Goal: Task Accomplishment & Management: Use online tool/utility

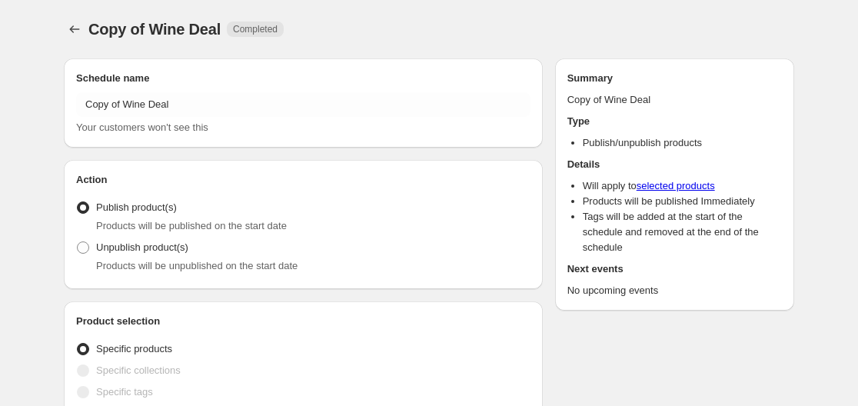
radio input "true"
checkbox input "true"
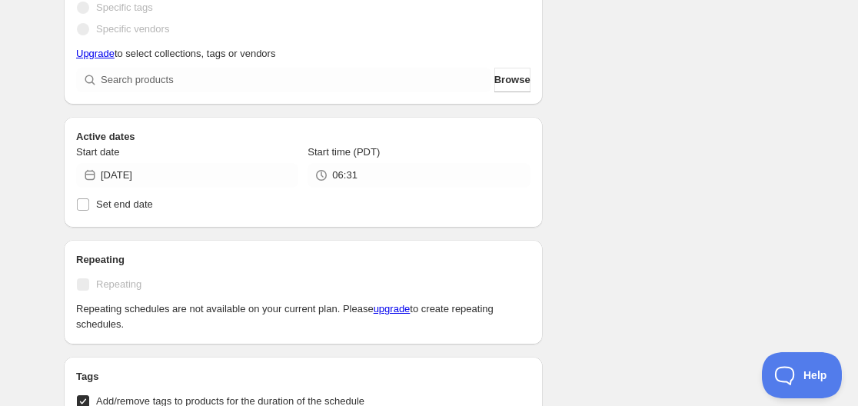
scroll to position [461, 0]
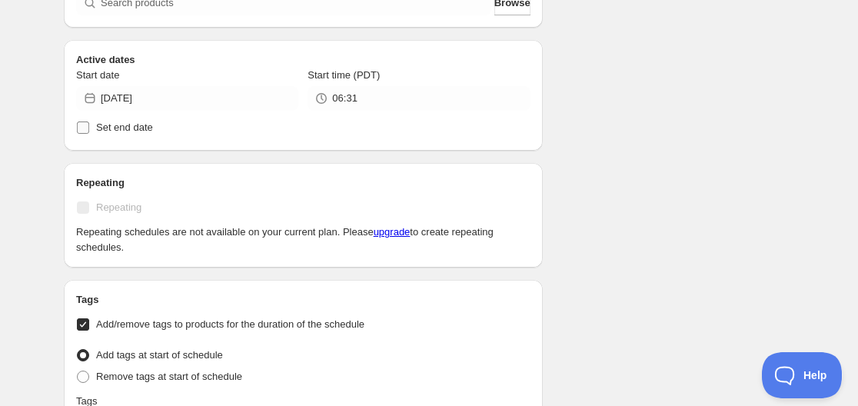
click at [83, 125] on input "Set end date" at bounding box center [83, 127] width 12 height 12
checkbox input "true"
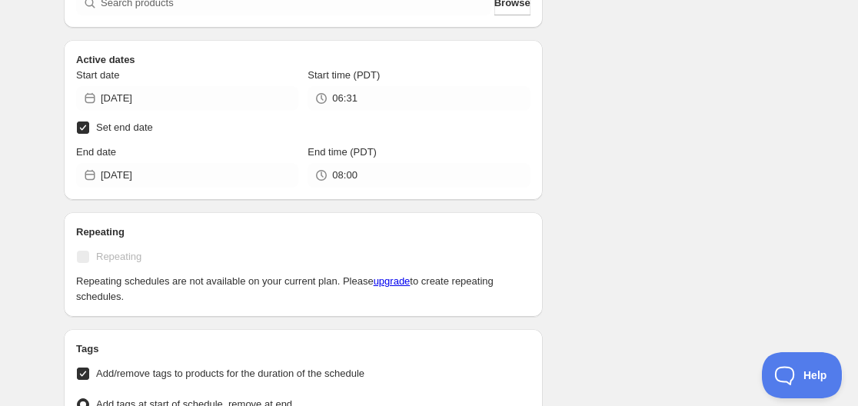
click at [594, 148] on div "Schedule name Copy of Wine Deal Your customers won't see this Action Action Pub…" at bounding box center [423, 375] width 743 height 1581
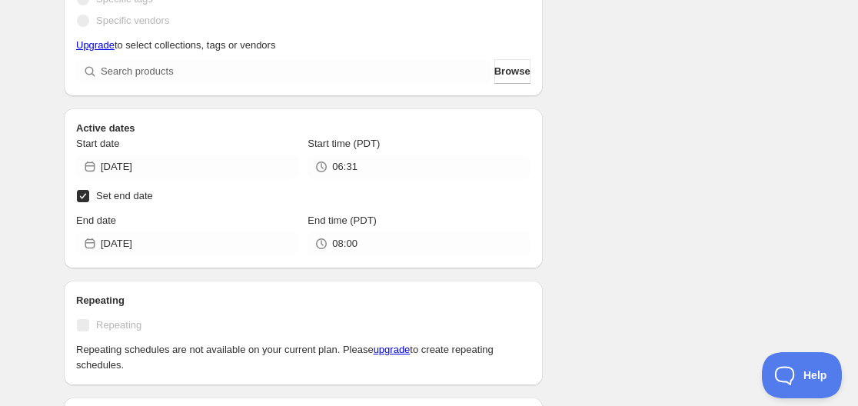
scroll to position [404, 0]
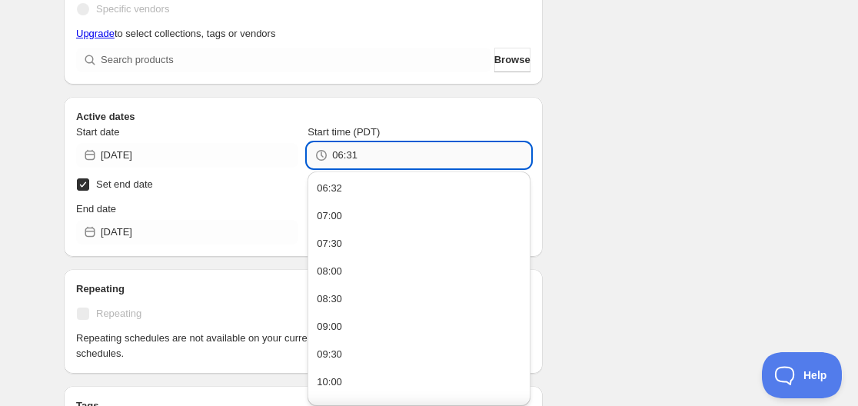
click at [354, 153] on input "06:31" at bounding box center [431, 155] width 198 height 25
type input "06:33"
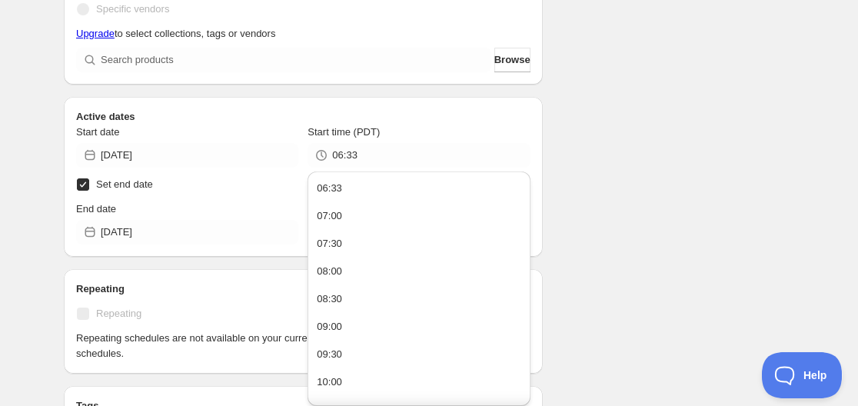
click at [225, 189] on label "Set end date" at bounding box center [303, 185] width 454 height 22
click at [89, 189] on input "Set end date" at bounding box center [83, 184] width 12 height 12
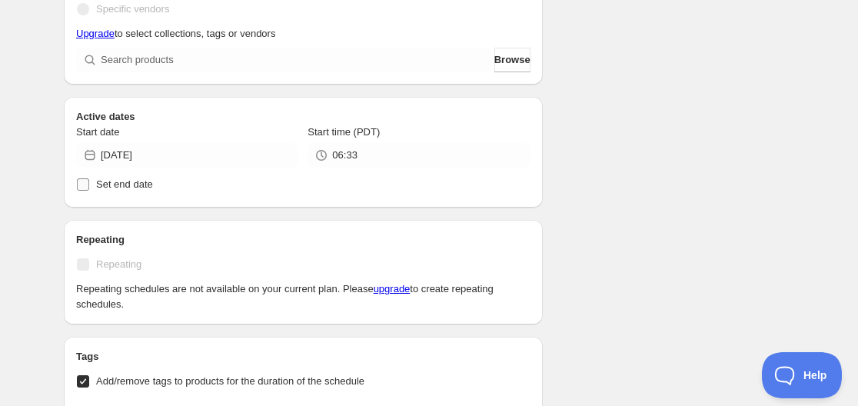
click at [78, 182] on input "Set end date" at bounding box center [83, 184] width 12 height 12
checkbox input "true"
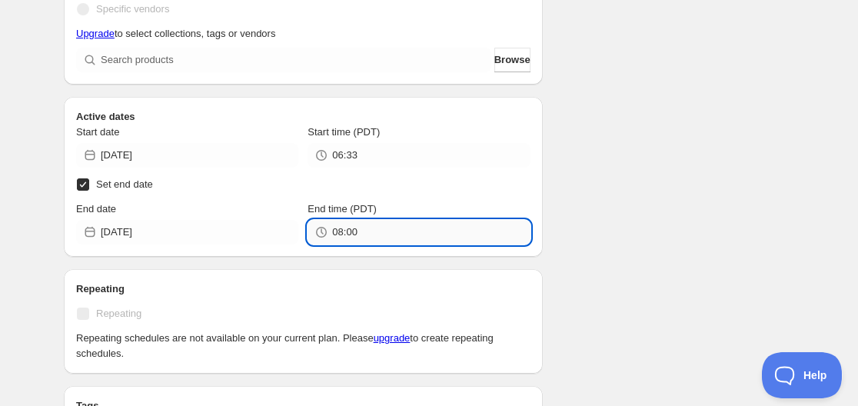
click at [336, 234] on input "08:00" at bounding box center [431, 232] width 198 height 25
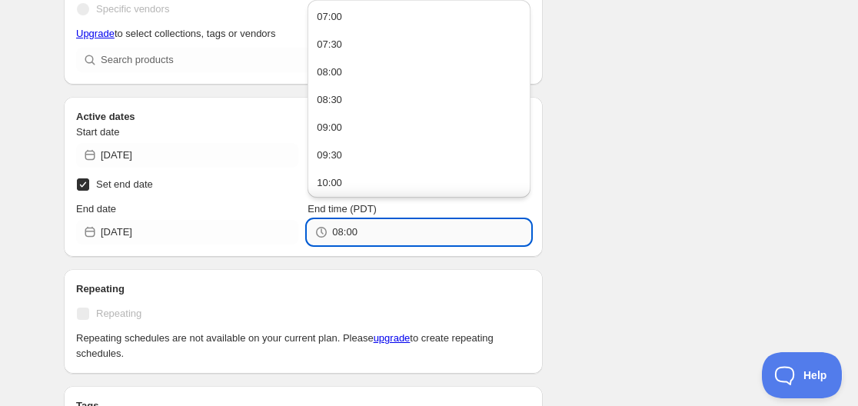
click at [338, 234] on input "08:00" at bounding box center [431, 232] width 198 height 25
drag, startPoint x: 348, startPoint y: 233, endPoint x: 360, endPoint y: 235, distance: 11.6
click at [360, 235] on input "06:00" at bounding box center [431, 232] width 198 height 25
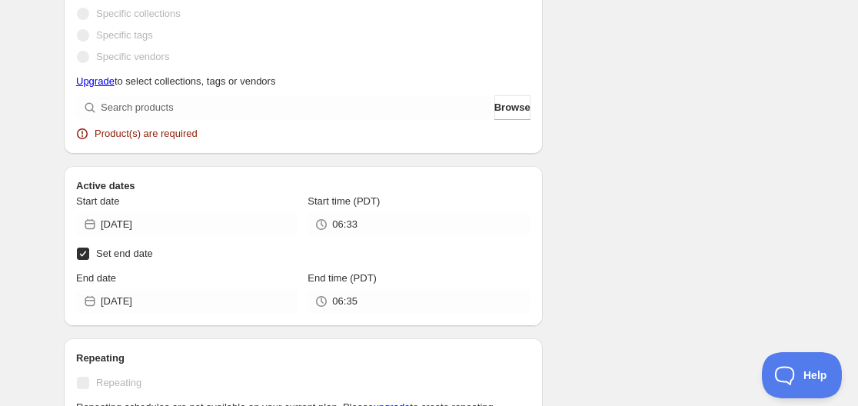
scroll to position [461, 0]
click at [511, 109] on span "Browse" at bounding box center [512, 105] width 36 height 15
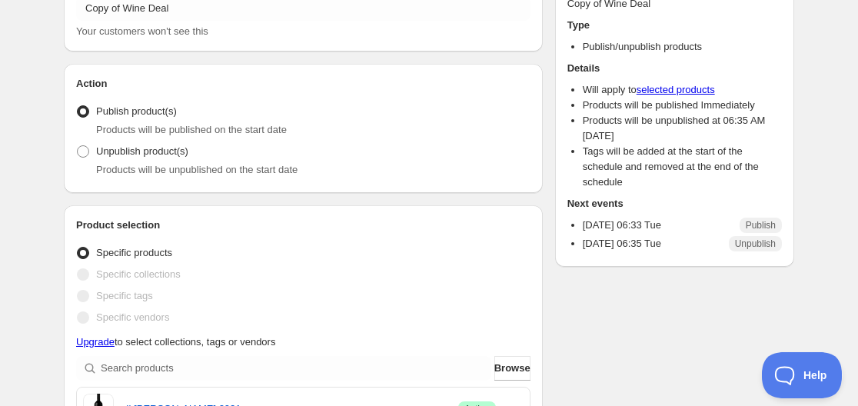
scroll to position [0, 0]
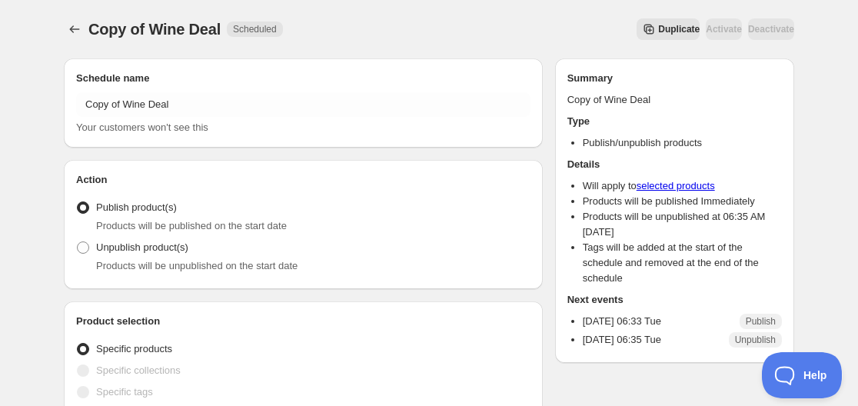
click at [418, 12] on div "Copy of Wine Deal. This page is ready Copy of Wine Deal Scheduled Duplicate Act…" at bounding box center [429, 29] width 730 height 58
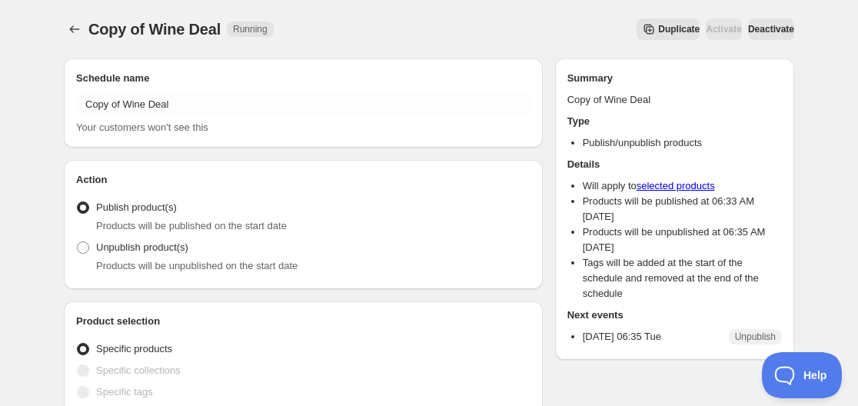
type input "08:00"
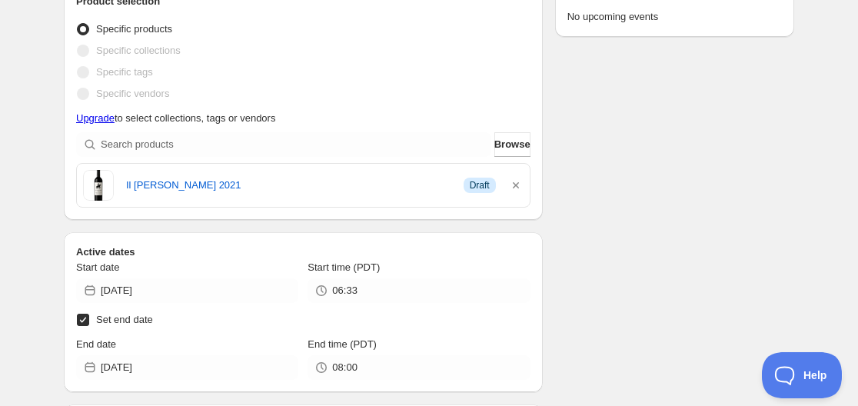
scroll to position [12, 0]
